Goal: Contribute content

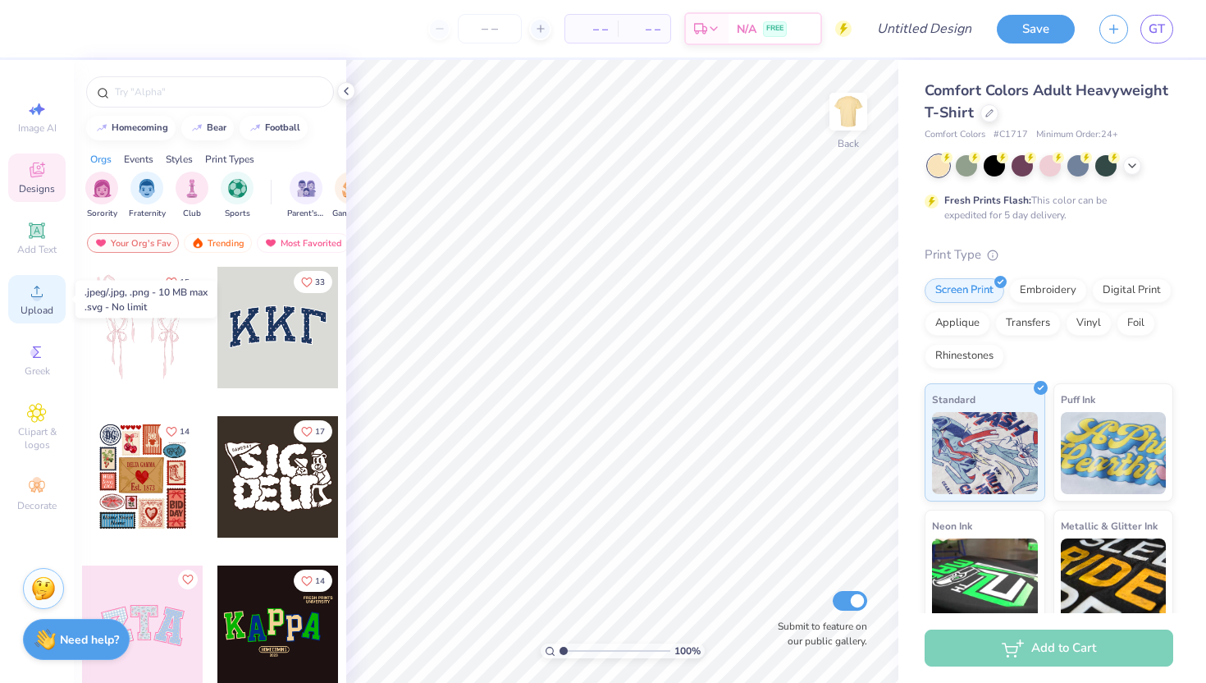
click at [41, 279] on div "Upload" at bounding box center [36, 299] width 57 height 48
click at [60, 297] on div "Upload" at bounding box center [36, 299] width 57 height 48
click at [50, 304] on span "Upload" at bounding box center [37, 310] width 33 height 13
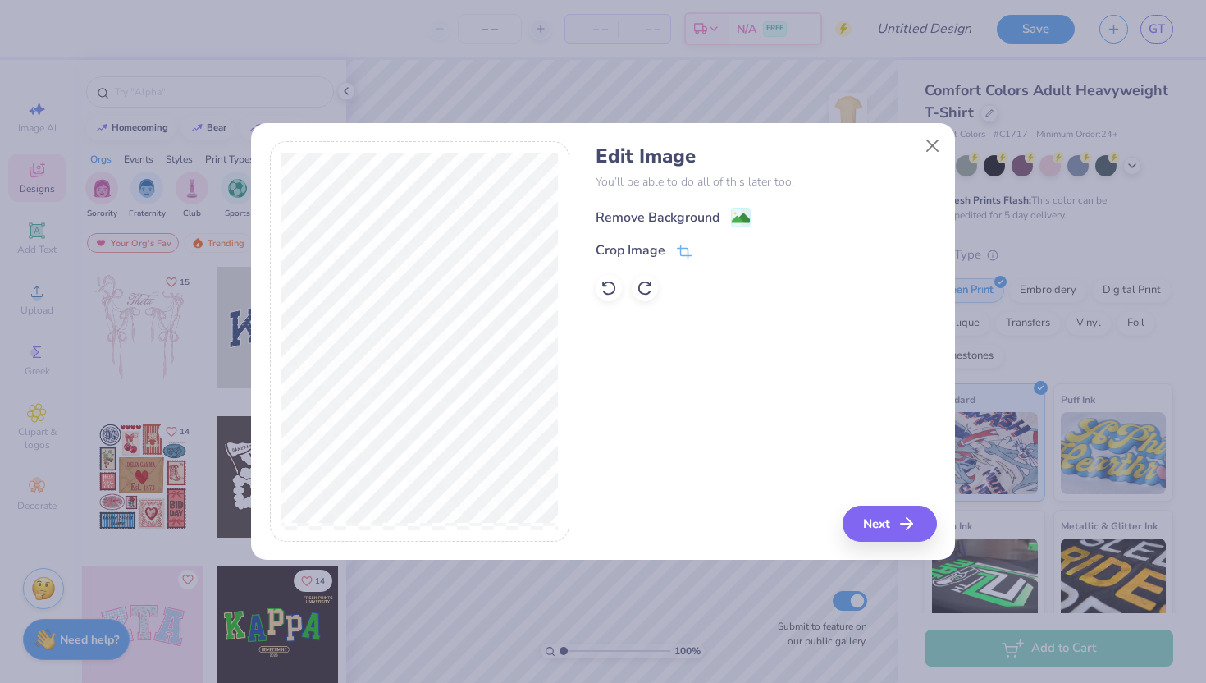
click at [745, 214] on image at bounding box center [741, 218] width 18 height 18
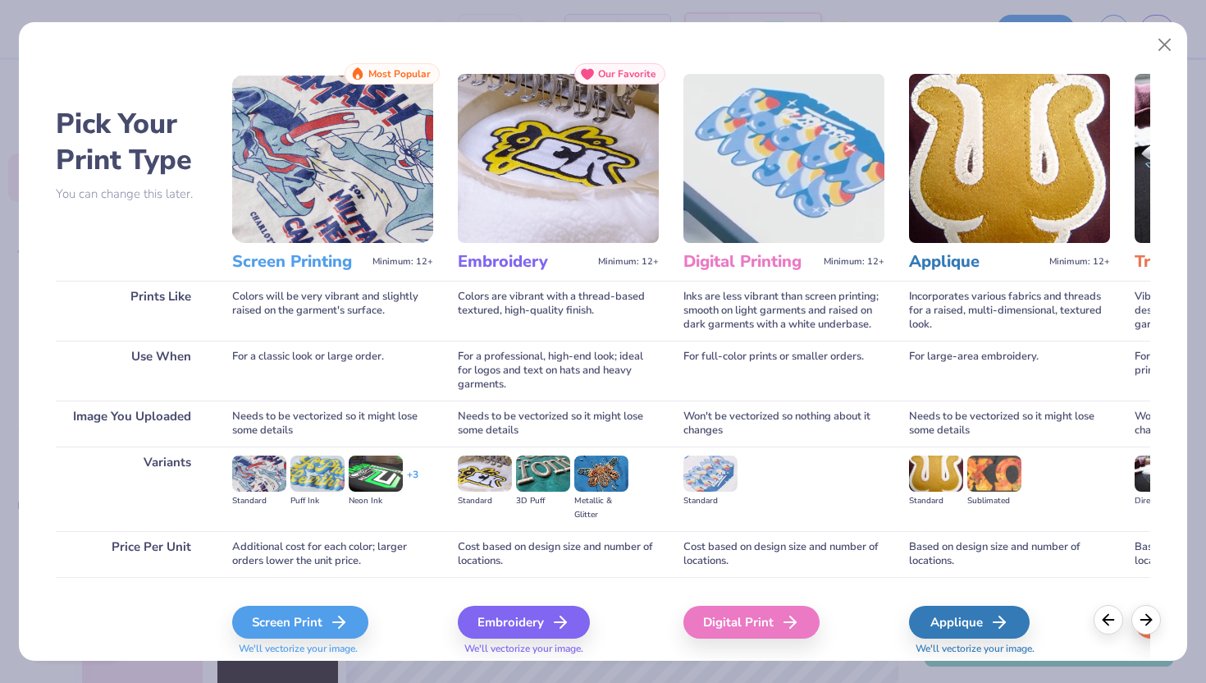
scroll to position [1, 0]
click at [340, 621] on line at bounding box center [343, 621] width 11 height 0
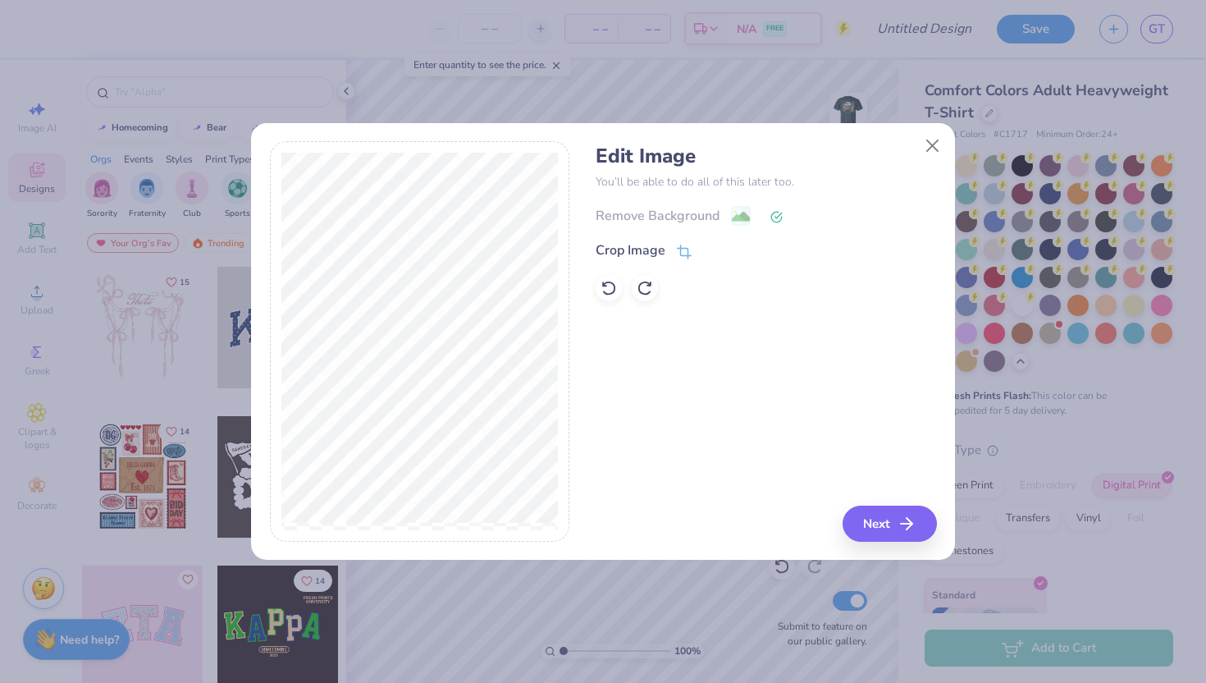
click at [779, 215] on icon at bounding box center [776, 217] width 12 height 12
